Goal: Task Accomplishment & Management: Use online tool/utility

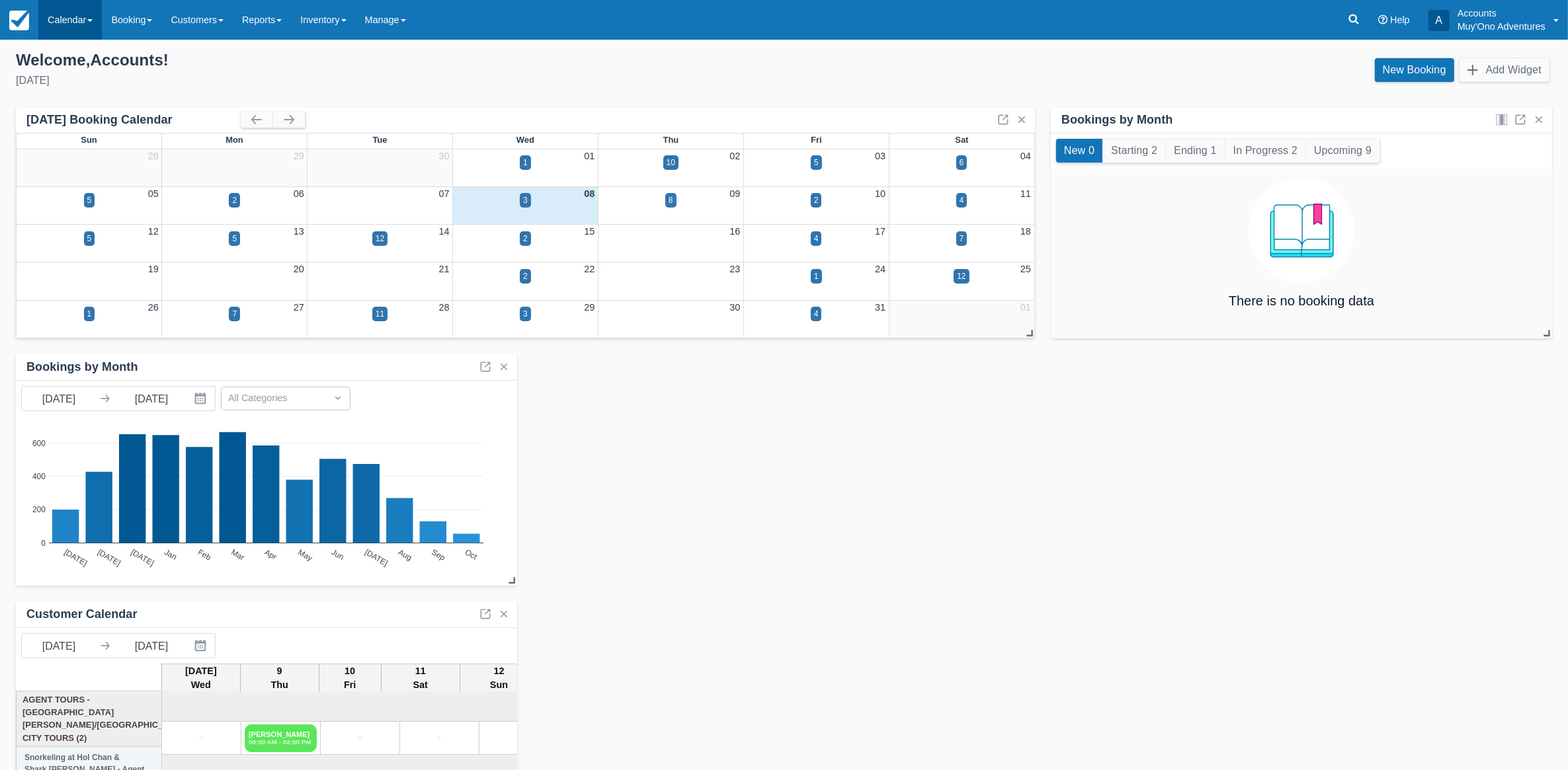
click at [70, 20] on link "Calendar" at bounding box center [70, 20] width 64 height 40
click at [72, 128] on link "Month" at bounding box center [92, 125] width 105 height 28
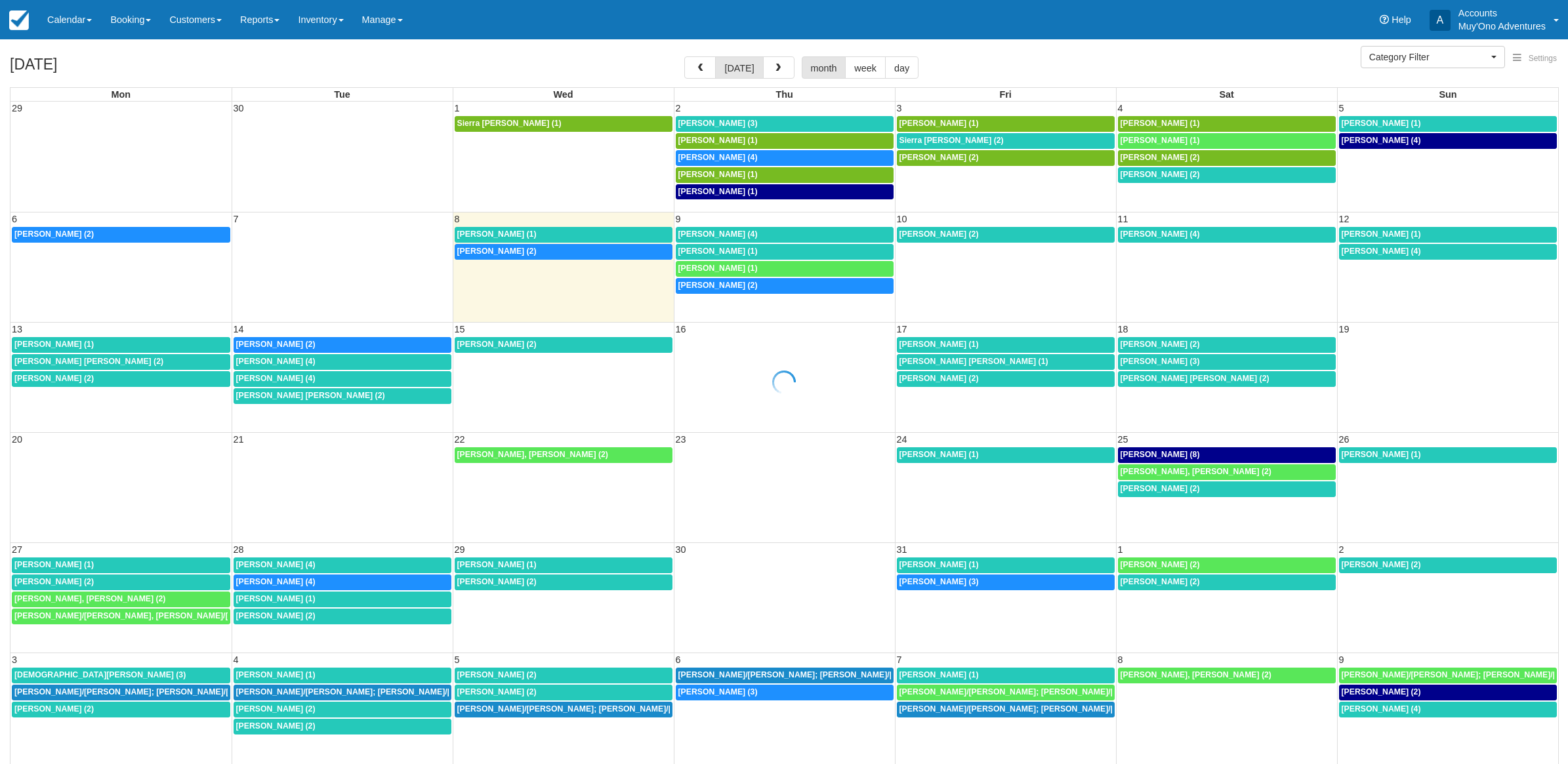
select select
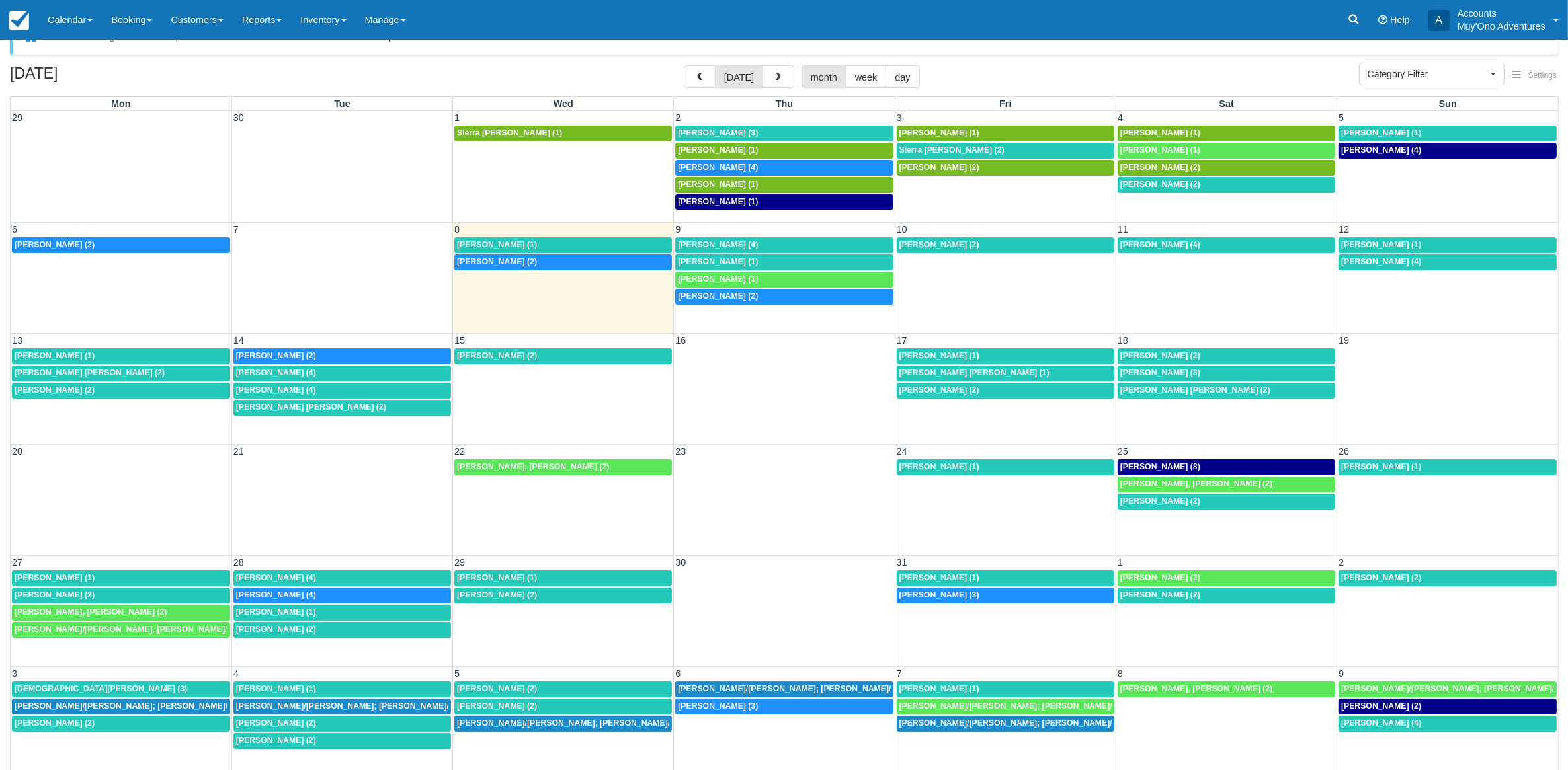
scroll to position [42, 0]
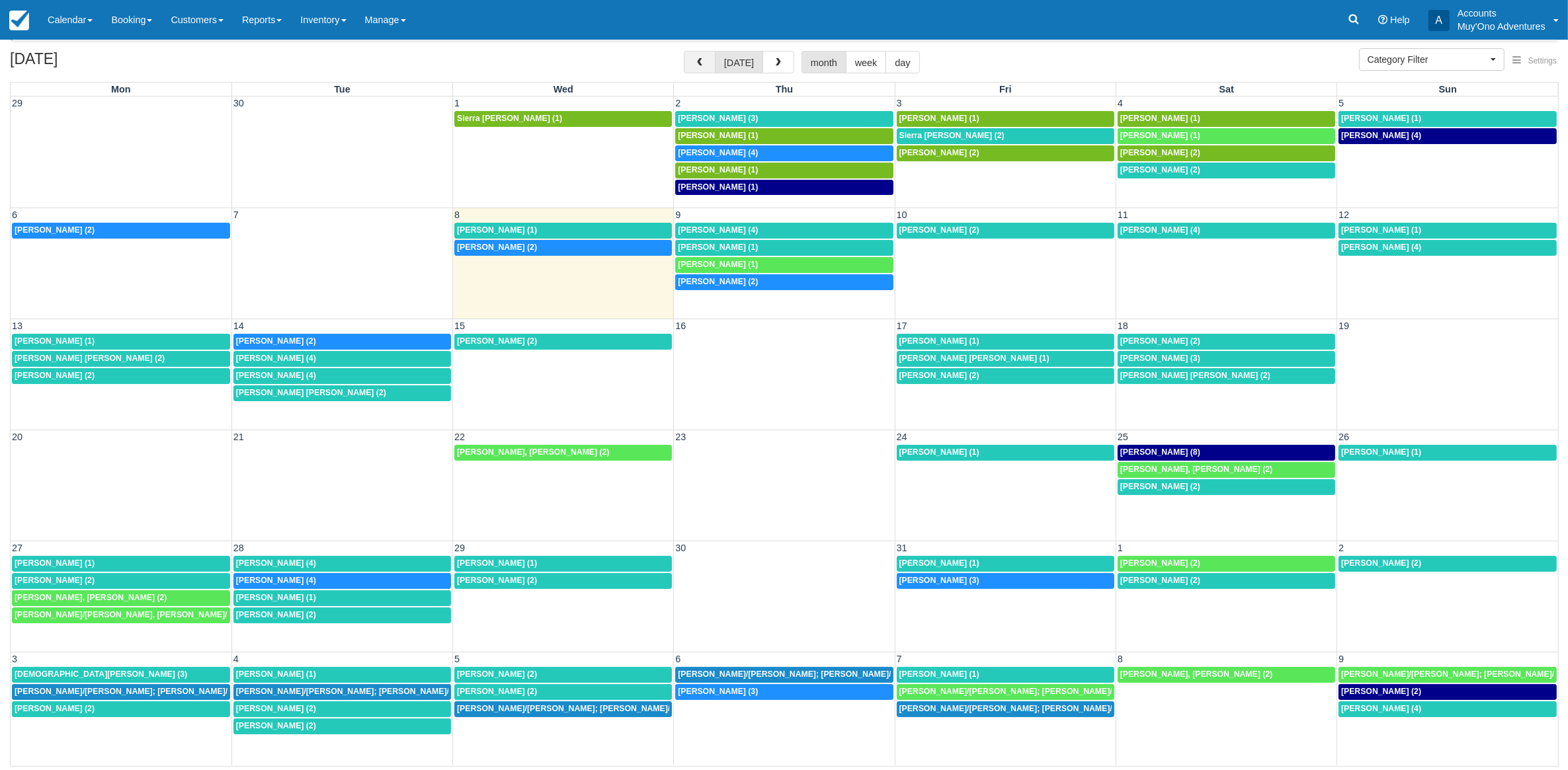
click at [714, 64] on button "button" at bounding box center [699, 62] width 32 height 22
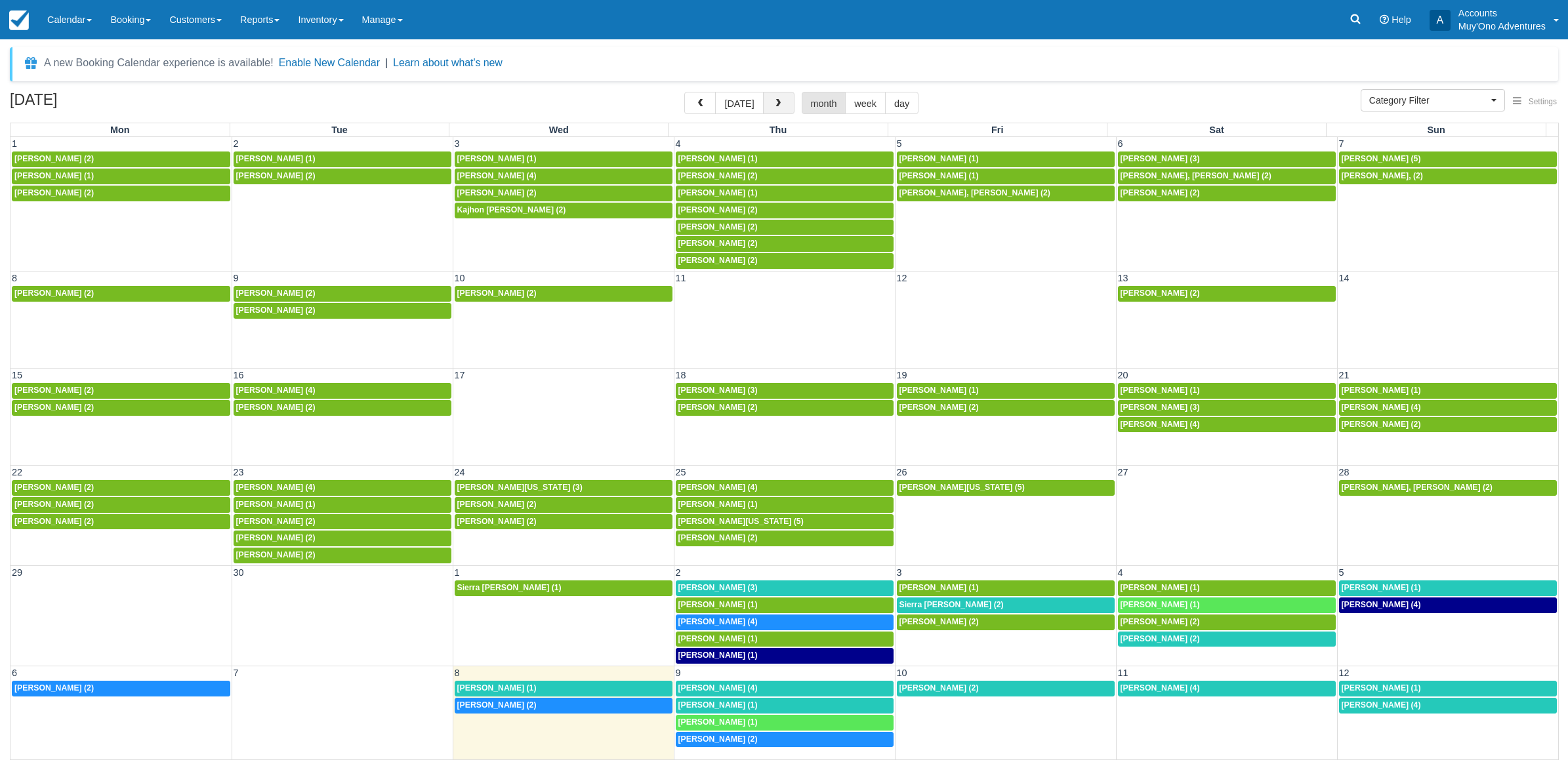
click at [784, 105] on button "button" at bounding box center [779, 102] width 31 height 22
